Goal: Transaction & Acquisition: Purchase product/service

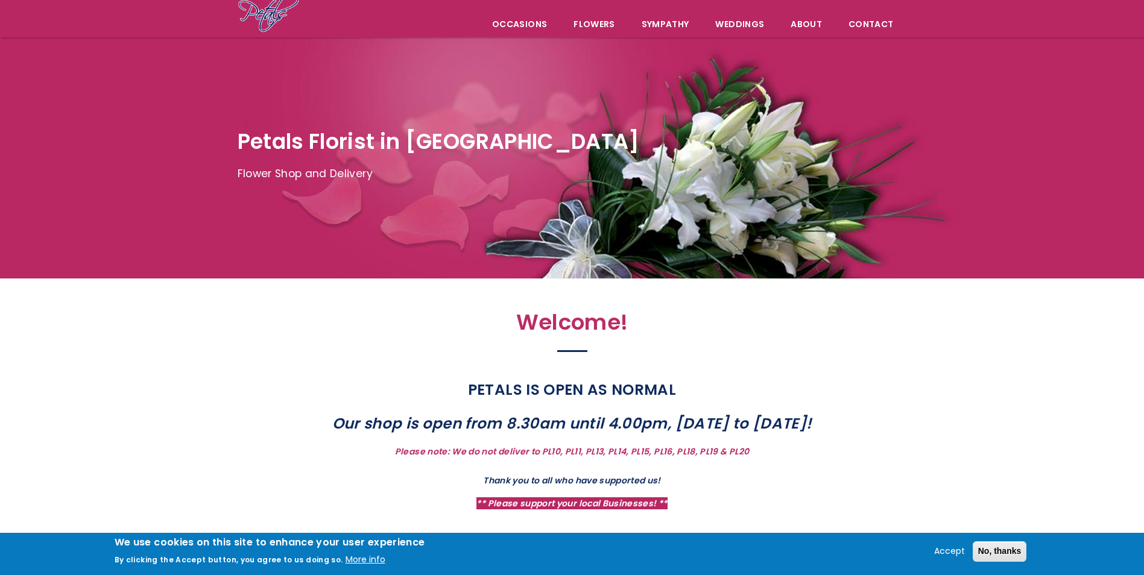
scroll to position [121, 0]
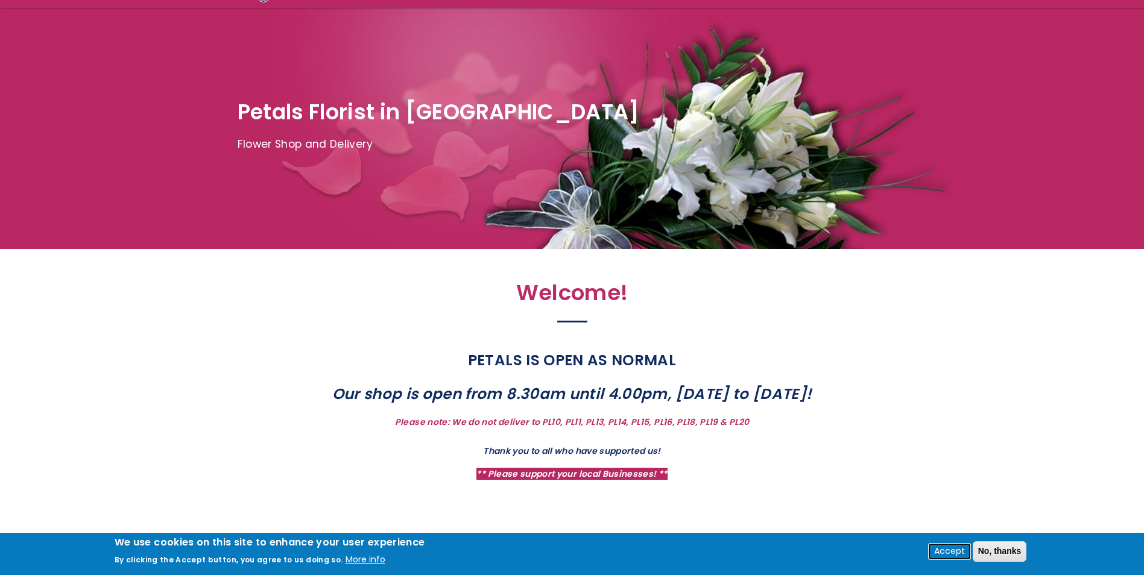
click at [947, 549] on button "Accept" at bounding box center [949, 551] width 40 height 14
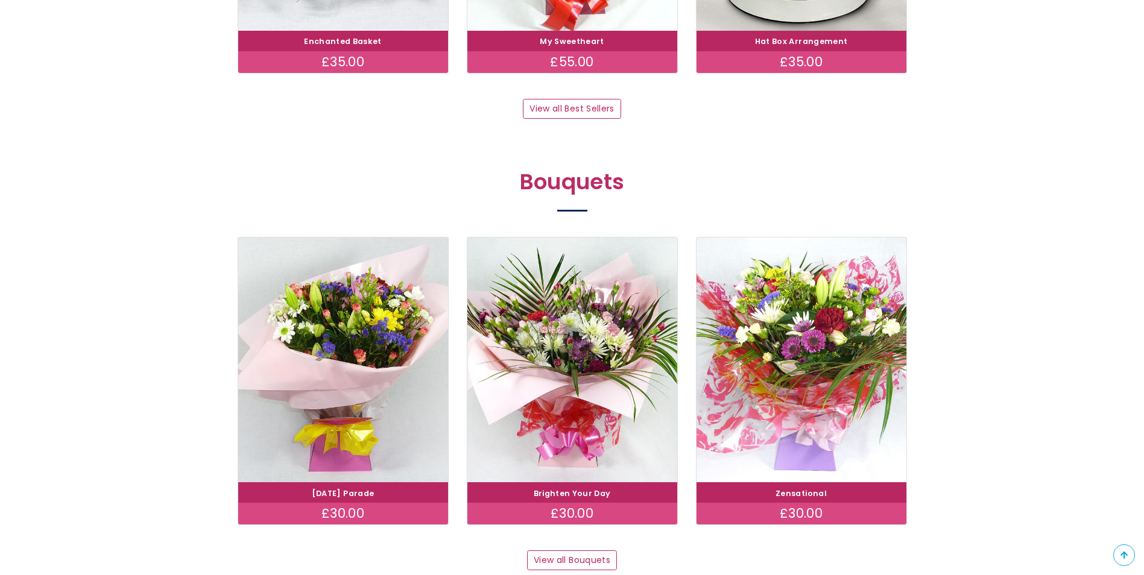
scroll to position [964, 0]
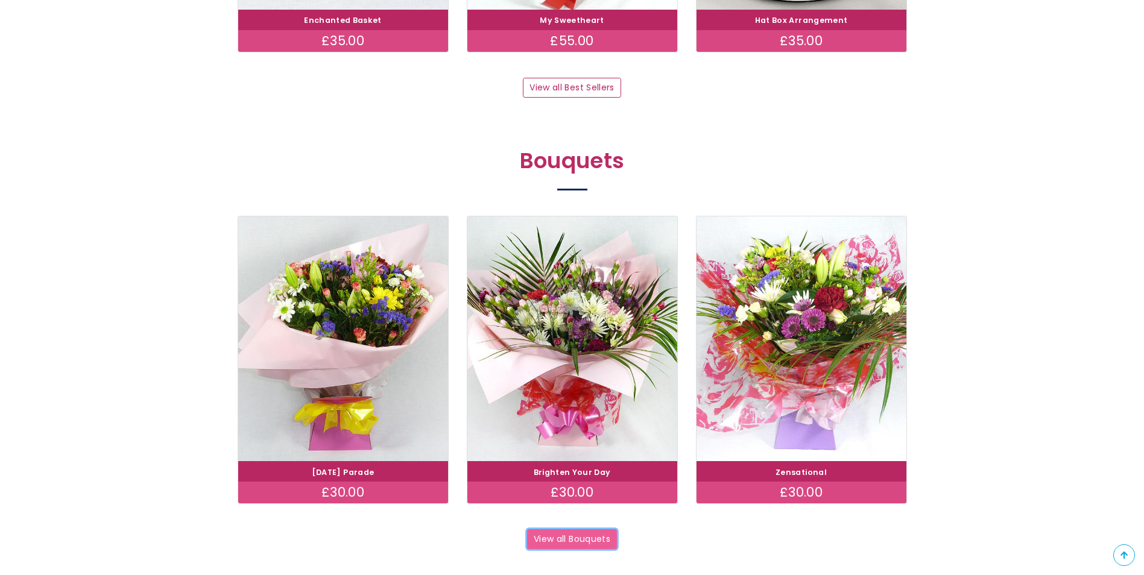
click at [532, 537] on link "View all Bouquets" at bounding box center [572, 539] width 90 height 20
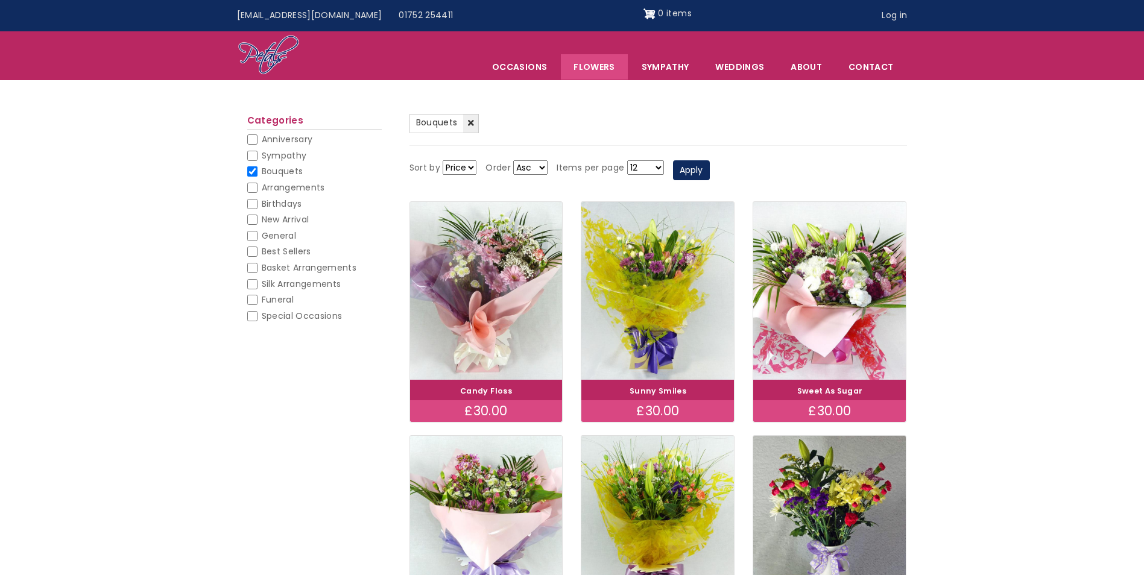
click at [253, 156] on input "Sympathy" at bounding box center [252, 156] width 10 height 10
checkbox input "false"
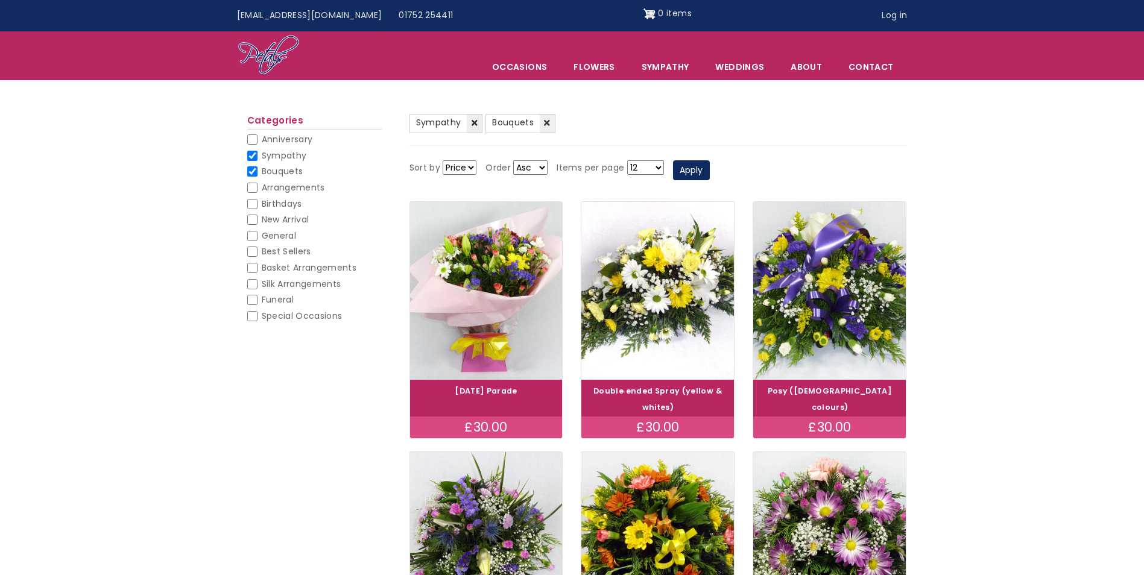
drag, startPoint x: 250, startPoint y: 170, endPoint x: 263, endPoint y: 175, distance: 13.5
click at [251, 170] on input "Bouquets" at bounding box center [252, 171] width 10 height 10
checkbox input "false"
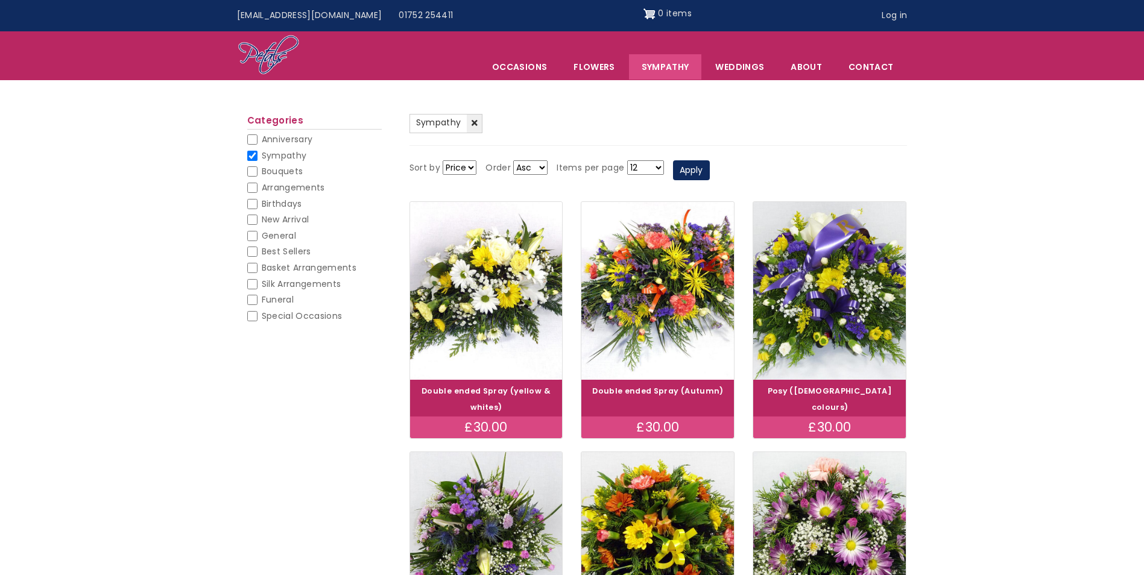
click at [251, 169] on input "Bouquets" at bounding box center [252, 171] width 10 height 10
checkbox input "false"
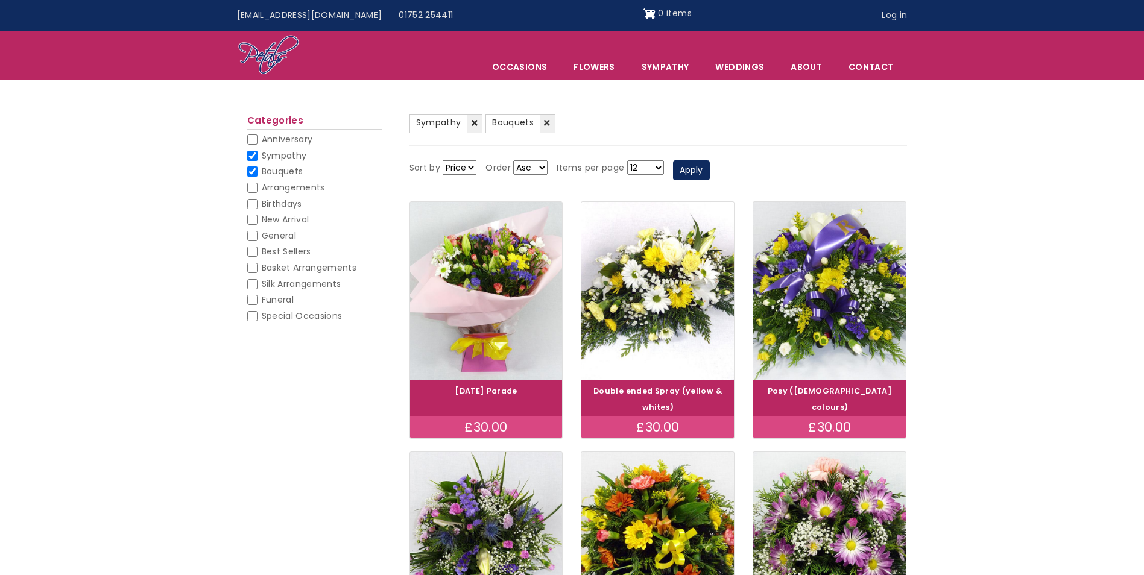
click at [250, 157] on input "Sympathy" at bounding box center [252, 156] width 10 height 10
checkbox input "false"
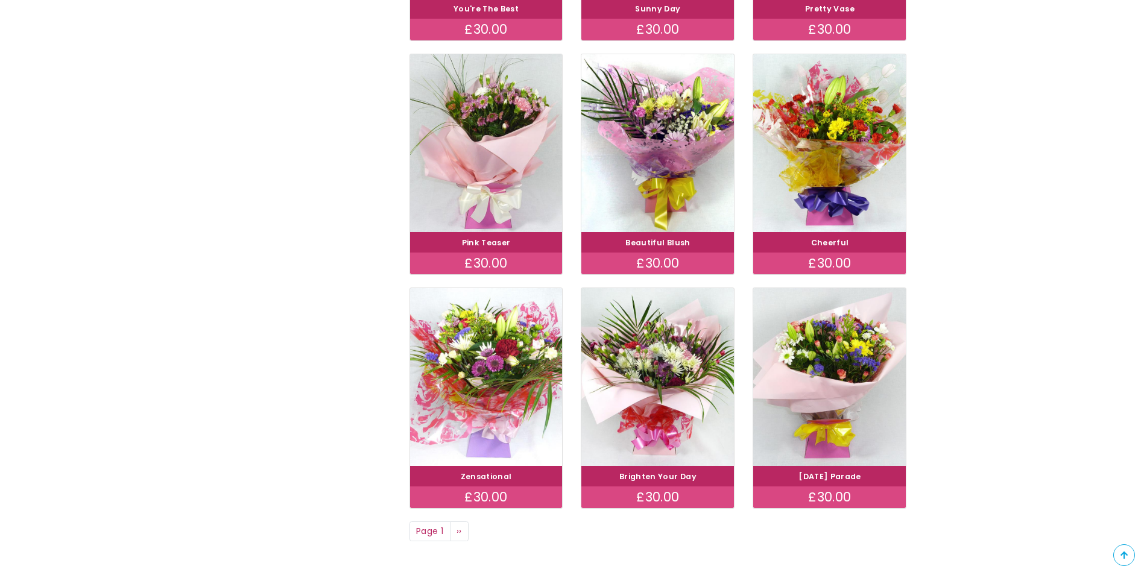
scroll to position [723, 0]
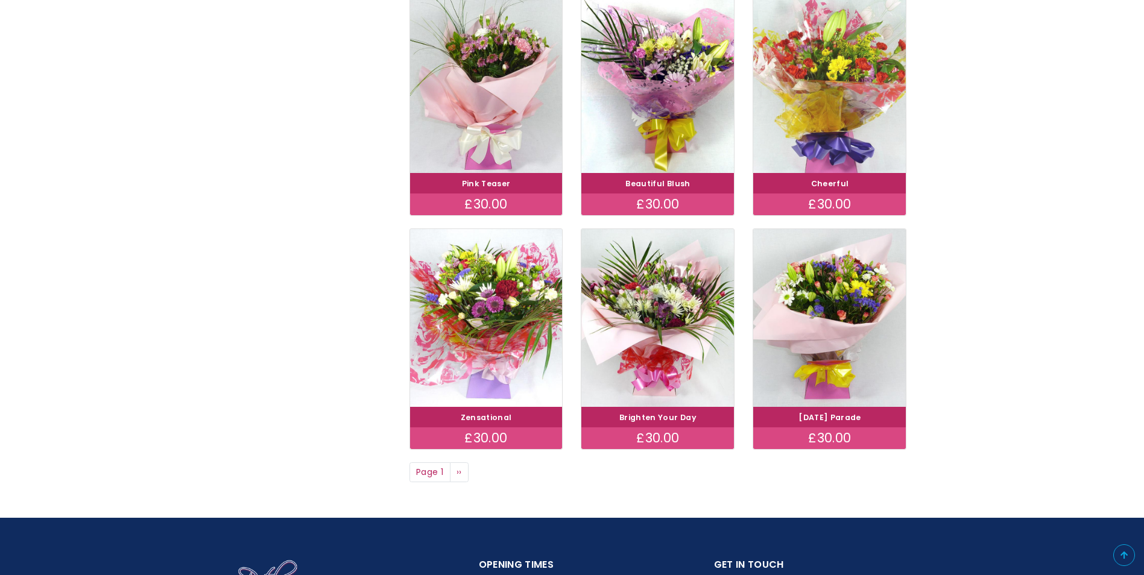
click at [823, 80] on img at bounding box center [829, 84] width 171 height 198
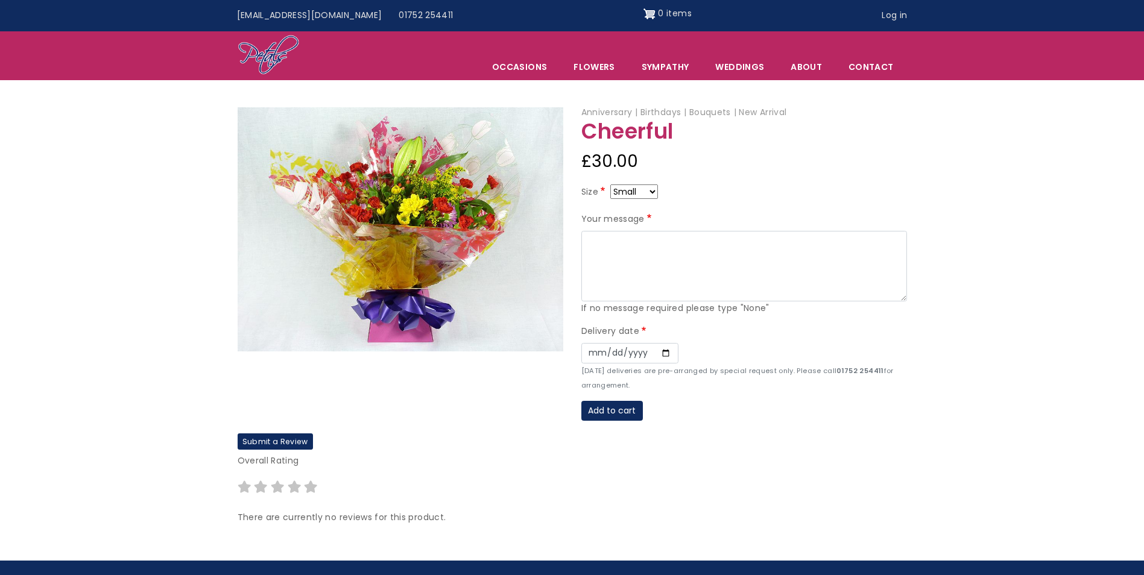
click at [649, 191] on select "Small Medium Large" at bounding box center [634, 191] width 48 height 14
select select "9"
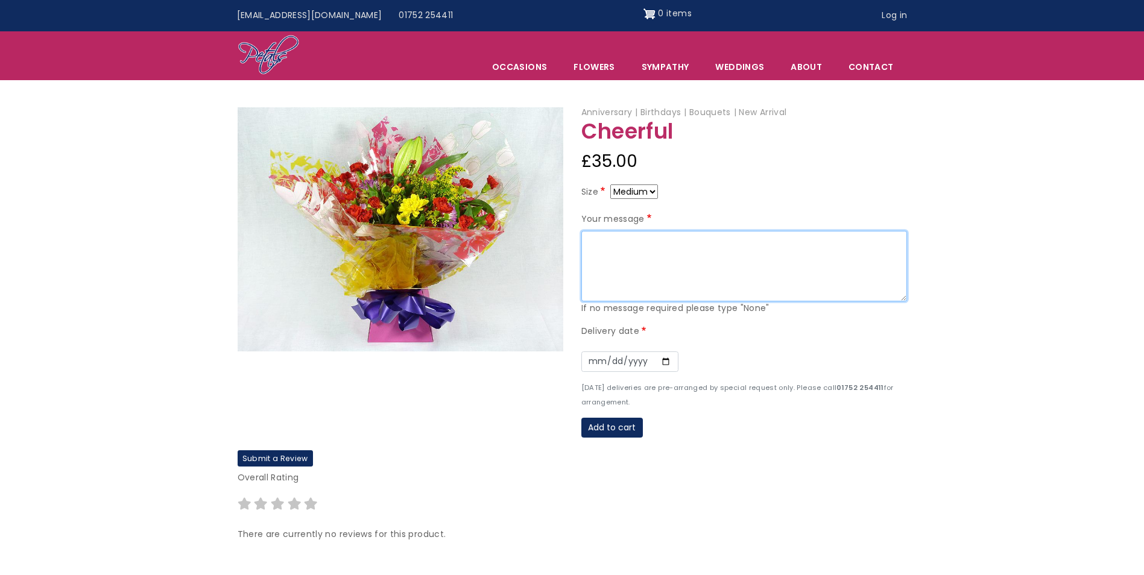
click at [693, 258] on textarea "Your message" at bounding box center [744, 266] width 326 height 71
type textarea "So sorry for your loss Love Wycliffe team x"
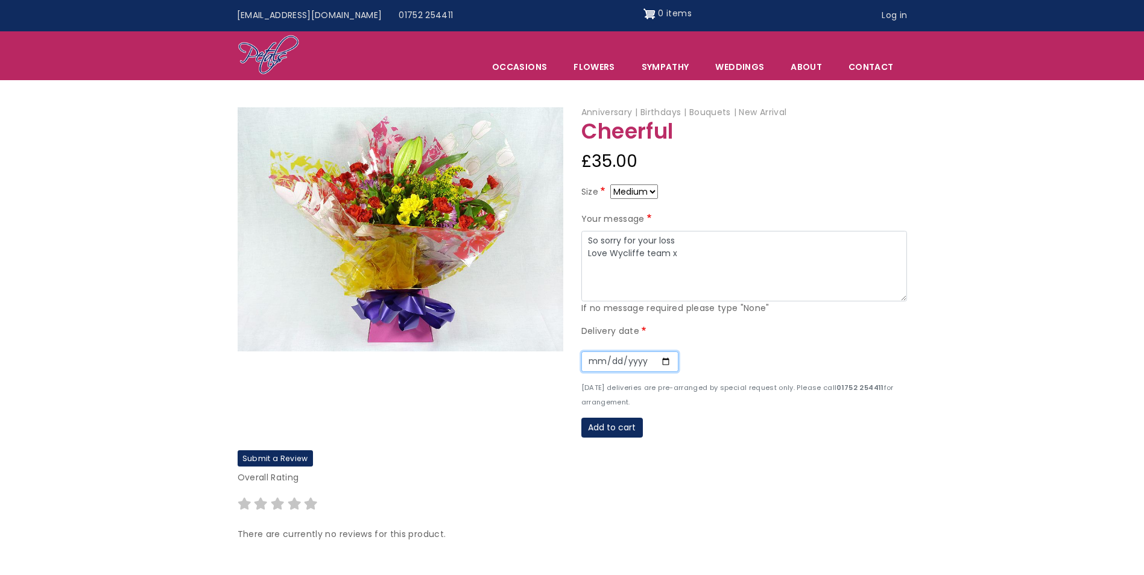
click at [663, 363] on input "Date" at bounding box center [629, 361] width 97 height 20
type input "2025-09-16"
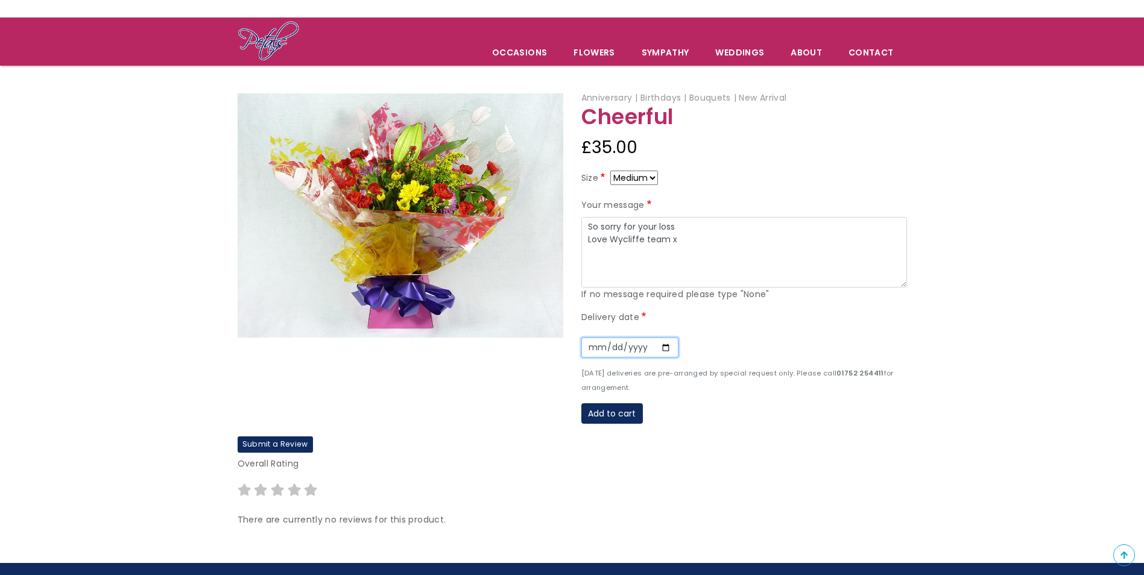
scroll to position [121, 0]
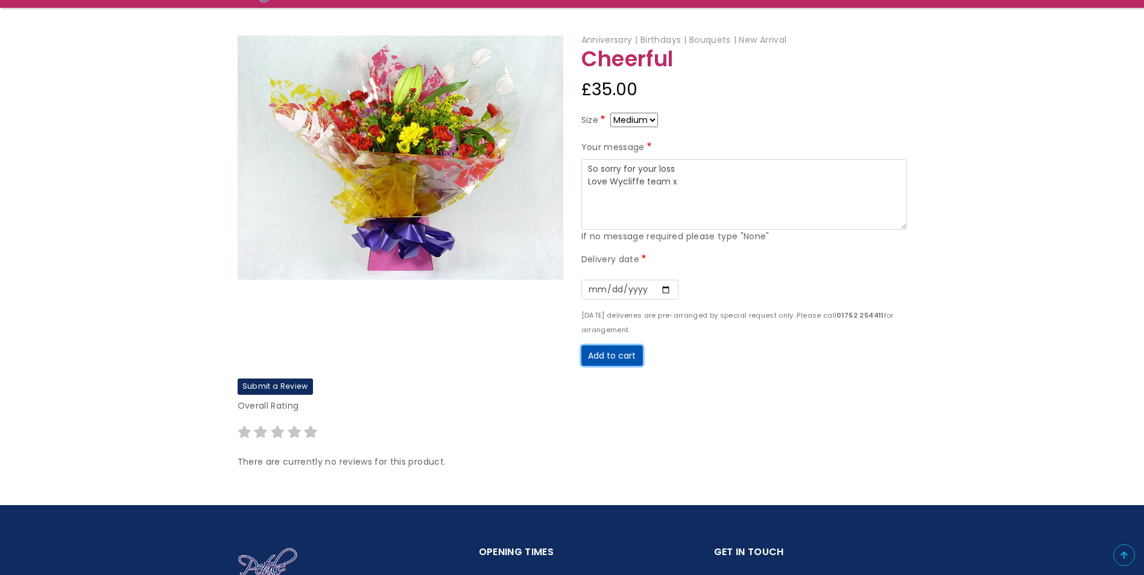
click at [623, 356] on button "Add to cart" at bounding box center [611, 355] width 61 height 20
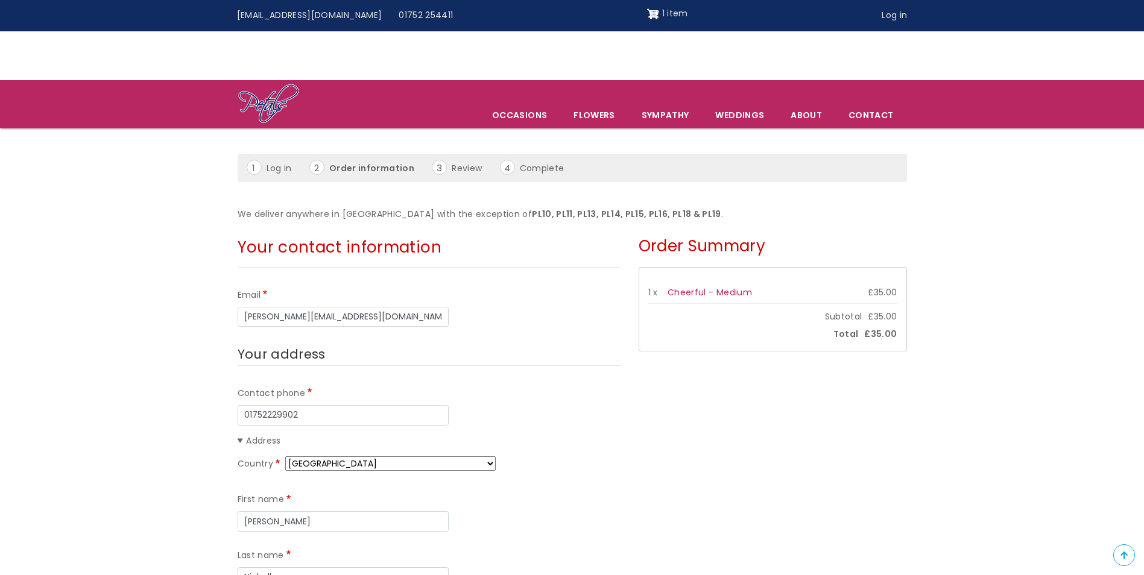
scroll to position [60, 0]
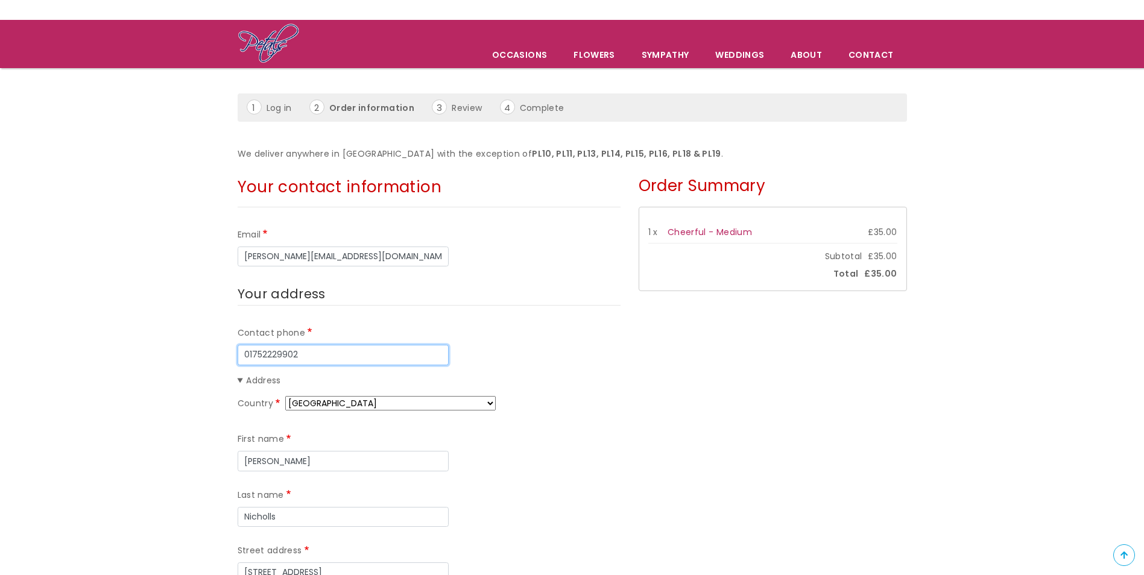
click at [305, 354] on input "01752229902" at bounding box center [343, 355] width 211 height 20
type input "01752273817"
click at [508, 354] on div "Contact phone [PHONE_NUMBER]" at bounding box center [429, 345] width 383 height 39
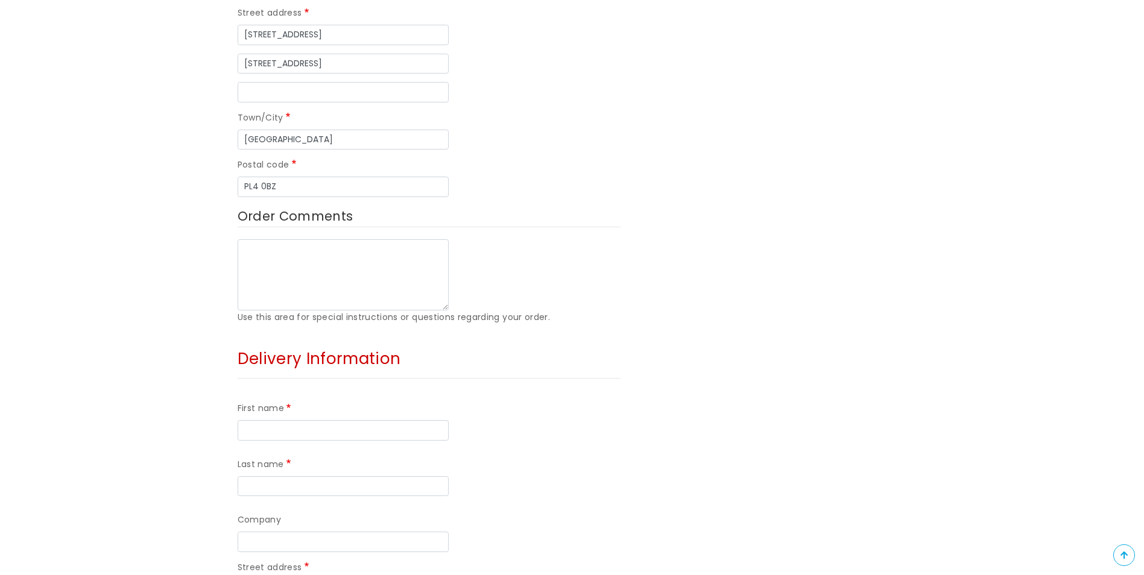
scroll to position [603, 0]
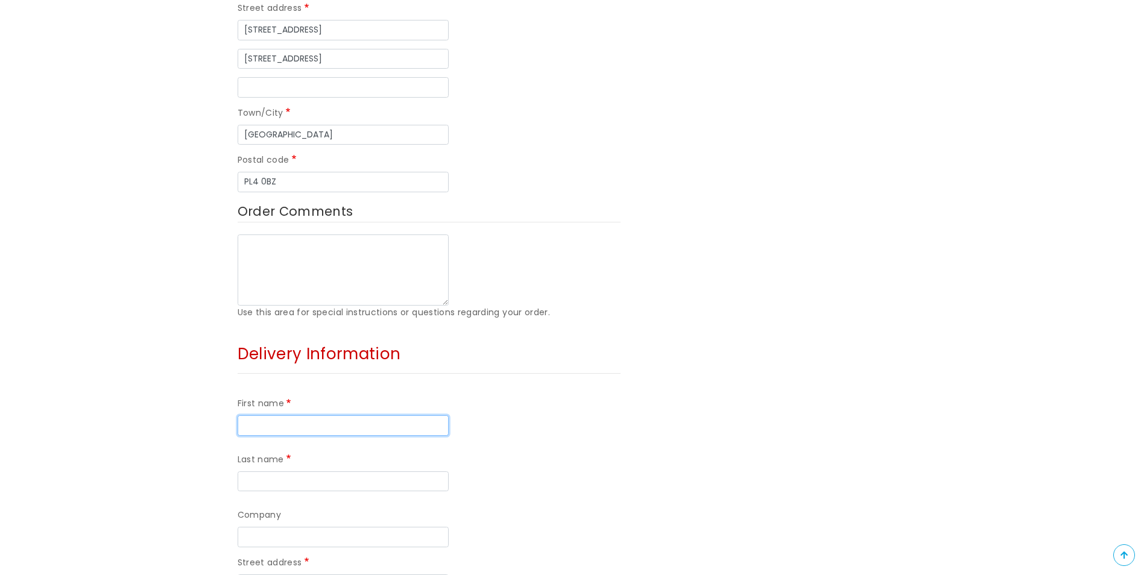
click at [284, 415] on input "First name" at bounding box center [343, 425] width 211 height 20
type input "Shelley"
type input "Johnson"
type input "Shelley"
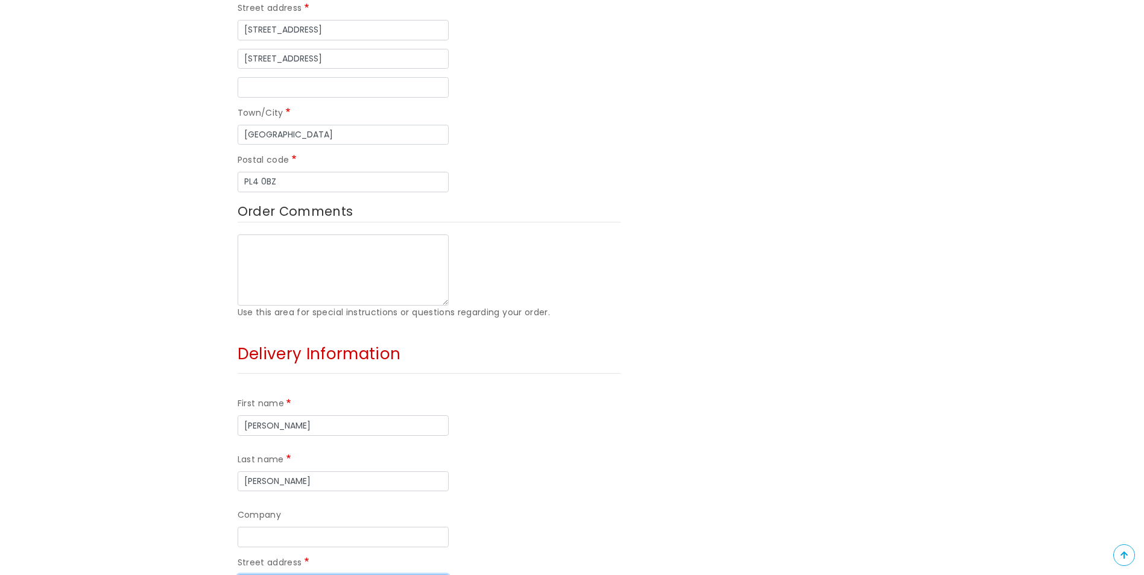
click at [277, 574] on input "Street address" at bounding box center [343, 584] width 211 height 20
type input "38 Furse Park"
click at [602, 438] on div "First name Shelley Last name Johnson Company Street address 38 Furse Park Stree…" at bounding box center [429, 561] width 383 height 347
type input "St Budeaux"
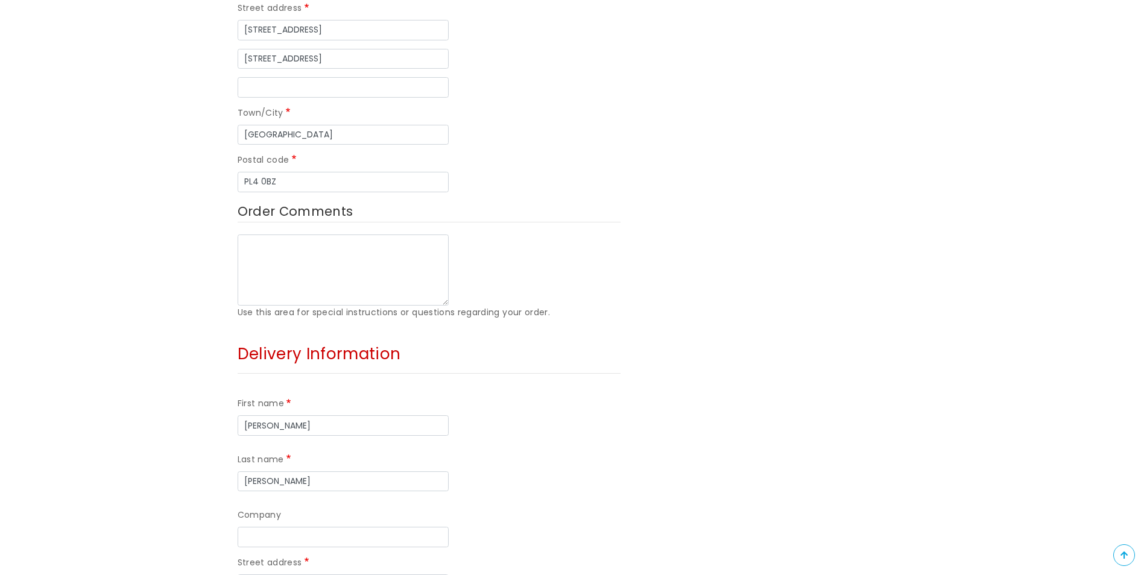
click at [608, 556] on div "Street address 38 Furse Park" at bounding box center [429, 575] width 383 height 39
type input "Plymouth"
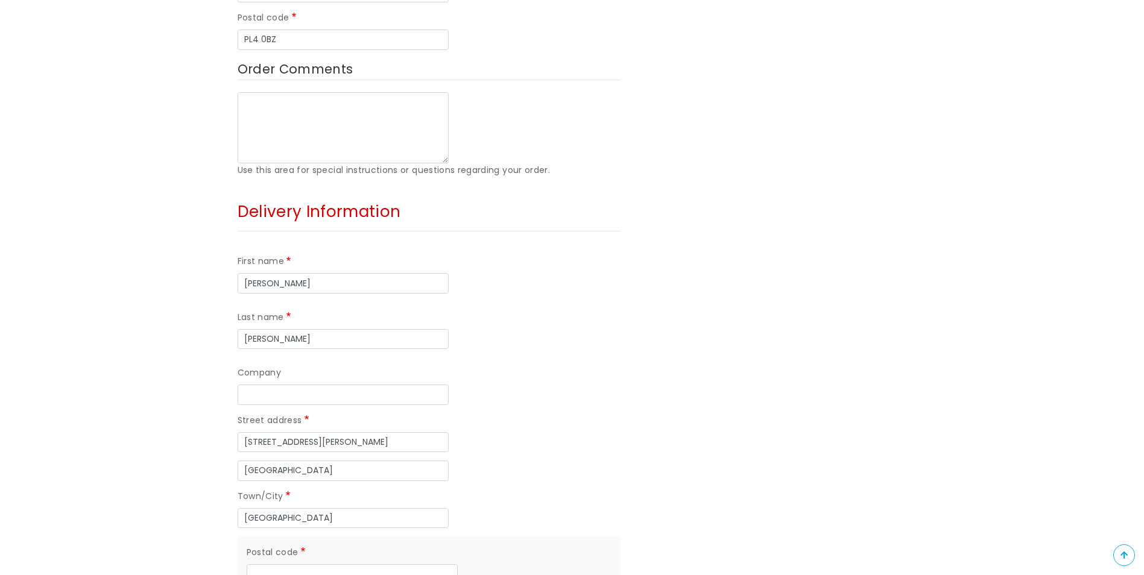
scroll to position [784, 0]
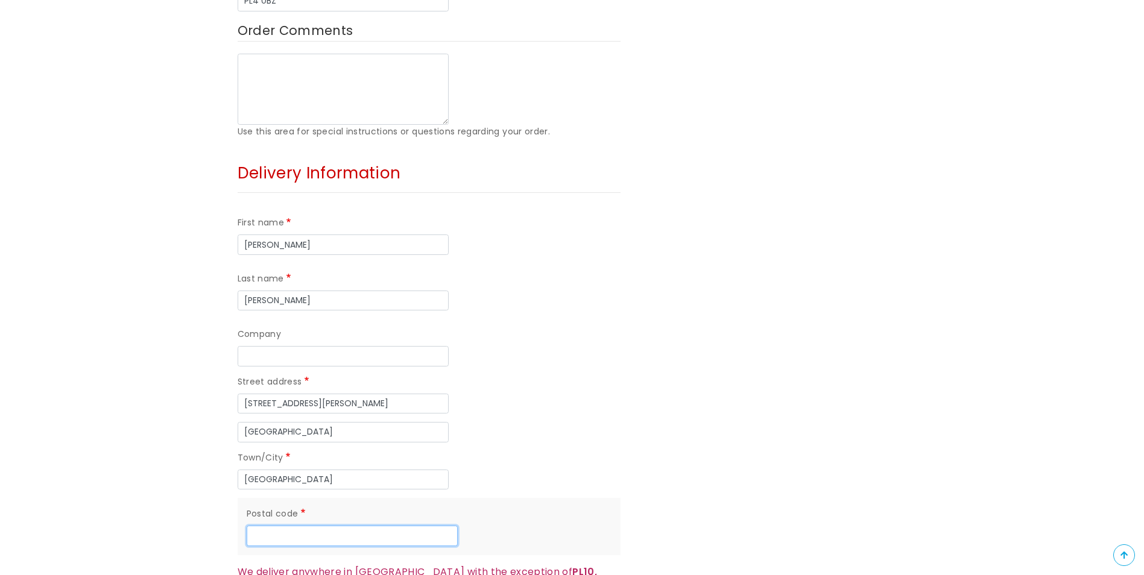
click at [262, 526] on input "Postal code" at bounding box center [352, 536] width 211 height 20
type input "PL5 1BW"
click at [726, 282] on div "Order Summary 1 x Cheerful - Medium £35.00 Subtotal £35.00 Total £35.00" at bounding box center [772, 91] width 286 height 1289
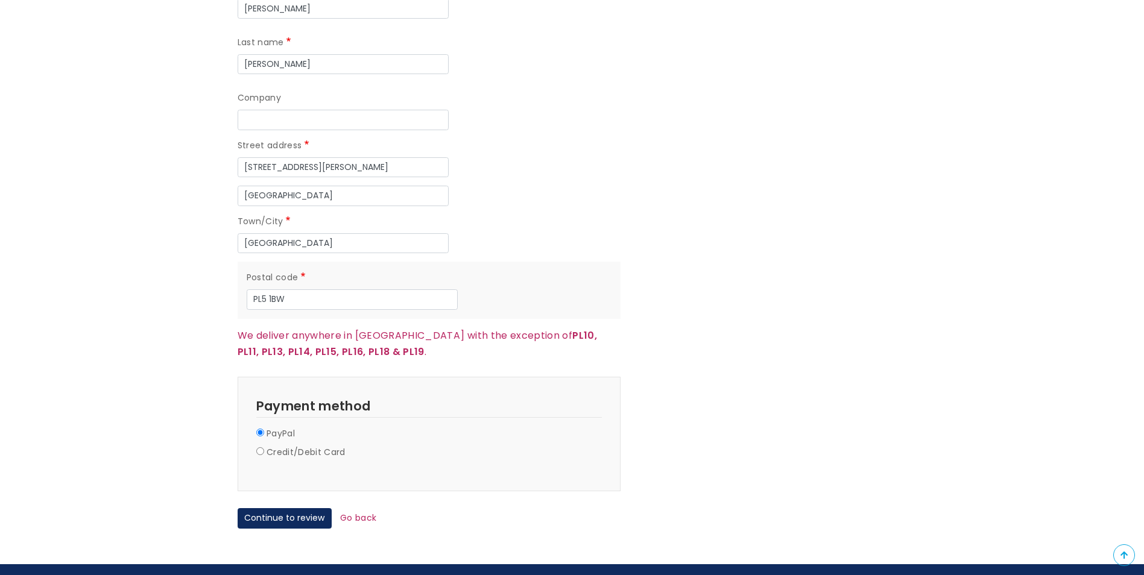
scroll to position [1025, 0]
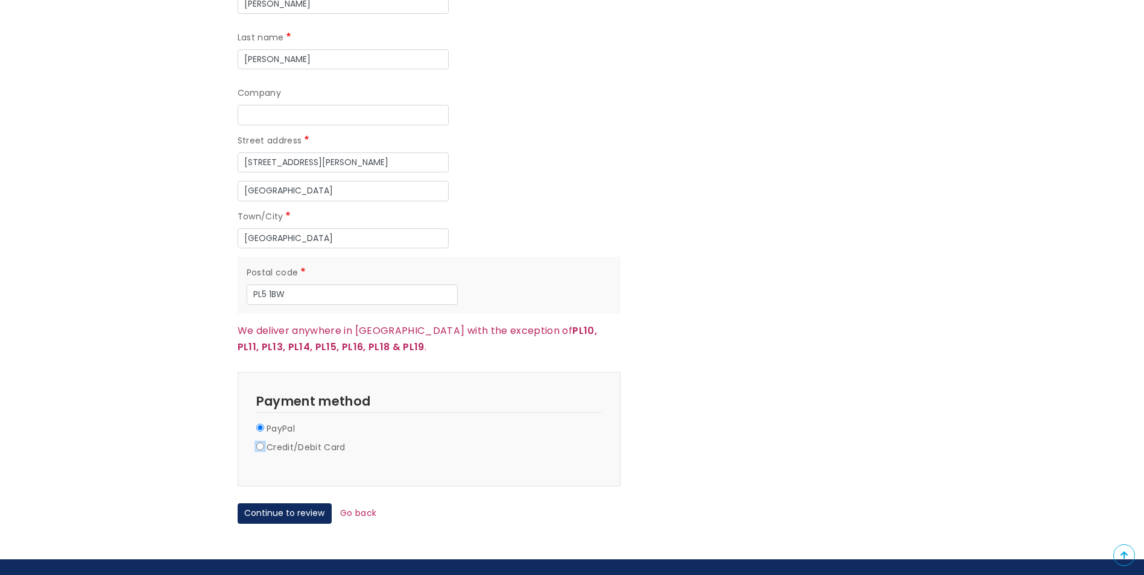
click at [261, 442] on input "Credit/Debit Card" at bounding box center [260, 446] width 8 height 8
radio input "true"
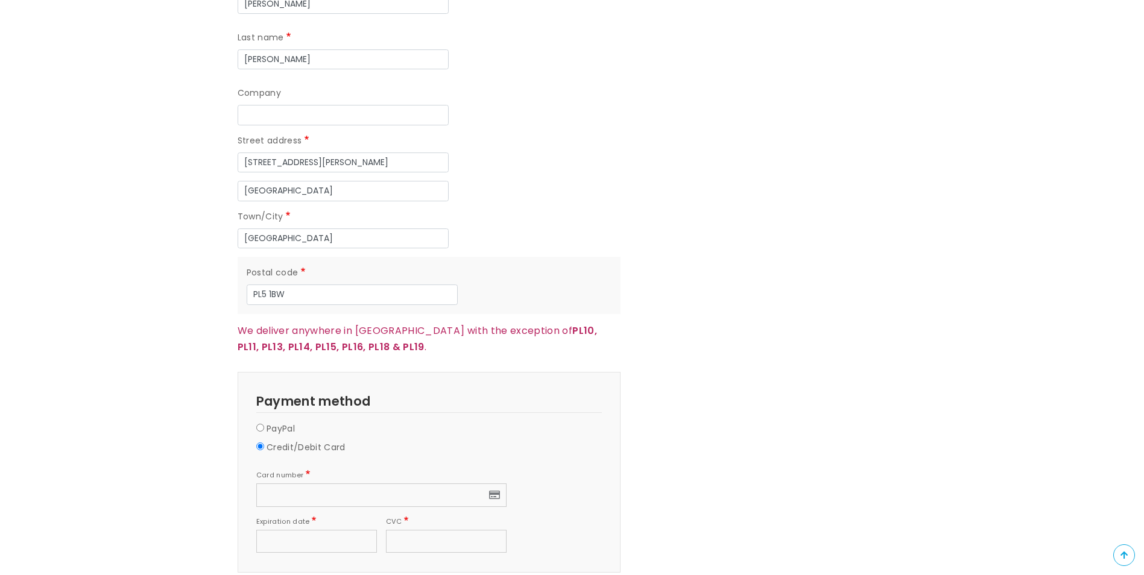
scroll to position [1145, 0]
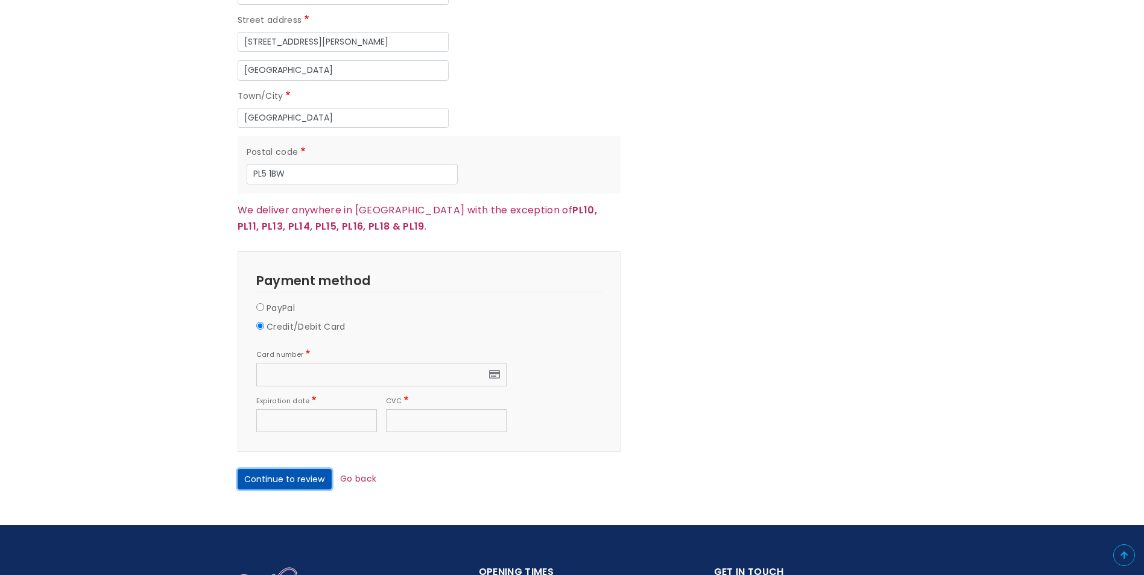
click at [268, 469] on button "Continue to review" at bounding box center [285, 479] width 94 height 20
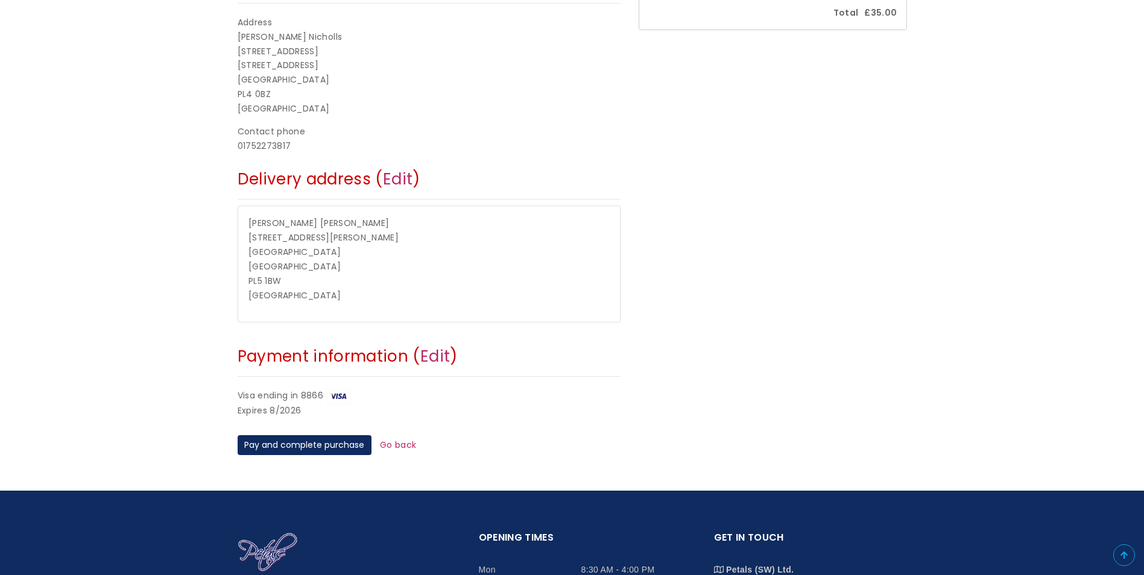
scroll to position [301, 0]
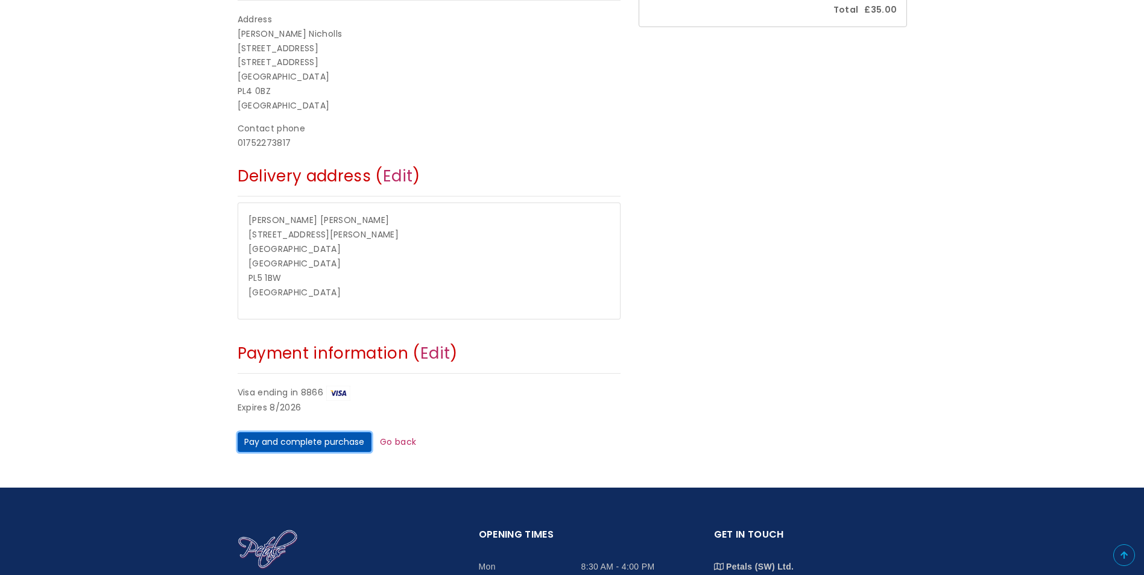
click at [336, 442] on button "Pay and complete purchase" at bounding box center [305, 442] width 134 height 20
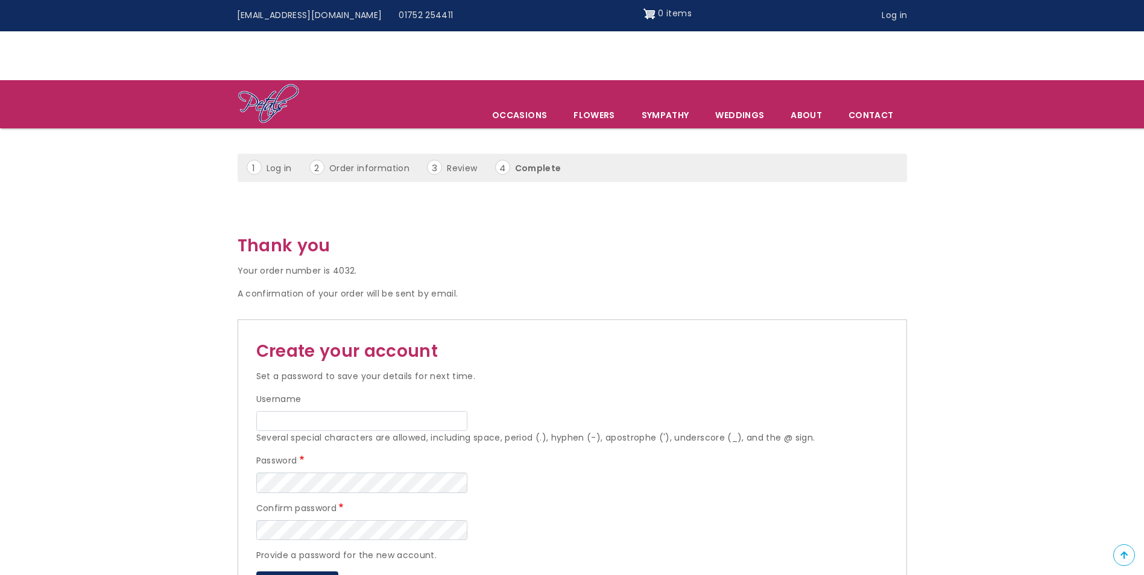
scroll to position [60, 0]
